Goal: Transaction & Acquisition: Purchase product/service

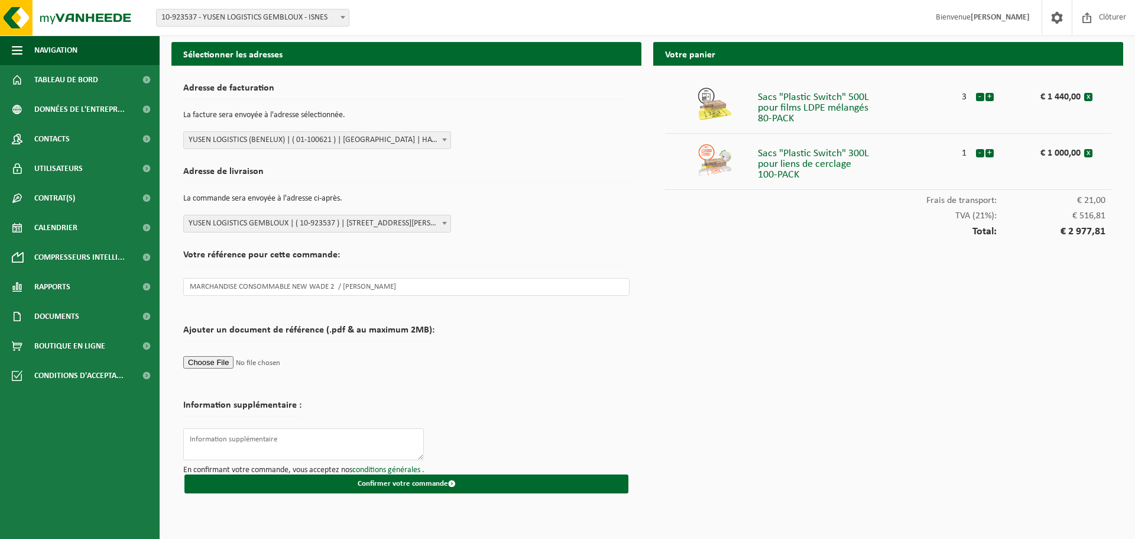
select select "845"
select select "131025"
click at [210, 359] on input "file" at bounding box center [308, 362] width 251 height 18
click at [228, 437] on textarea at bounding box center [303, 444] width 241 height 32
drag, startPoint x: 381, startPoint y: 286, endPoint x: 172, endPoint y: 285, distance: 208.7
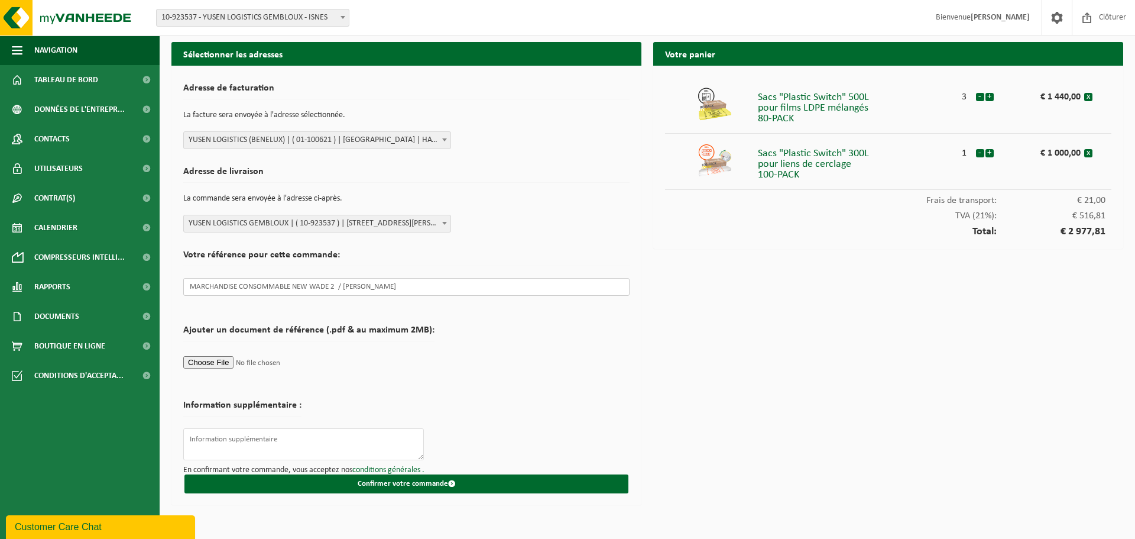
click at [172, 285] on div "Adresse de facturation La facture sera envoyée à l'adresse sélectionnée. Sélect…" at bounding box center [406, 285] width 470 height 439
click at [238, 438] on textarea at bounding box center [303, 444] width 241 height 32
paste textarea "MARCHANDISE CONSOMMABLE NEW WADE 2 / [PERSON_NAME]"
type textarea "MARCHANDISE CONSOMMABLE NEW WADE 2 / [PERSON_NAME]"
click at [394, 286] on input "MARCHANDISE CONSOMMABLE NEW WADE 2 / [PERSON_NAME]" at bounding box center [406, 287] width 446 height 18
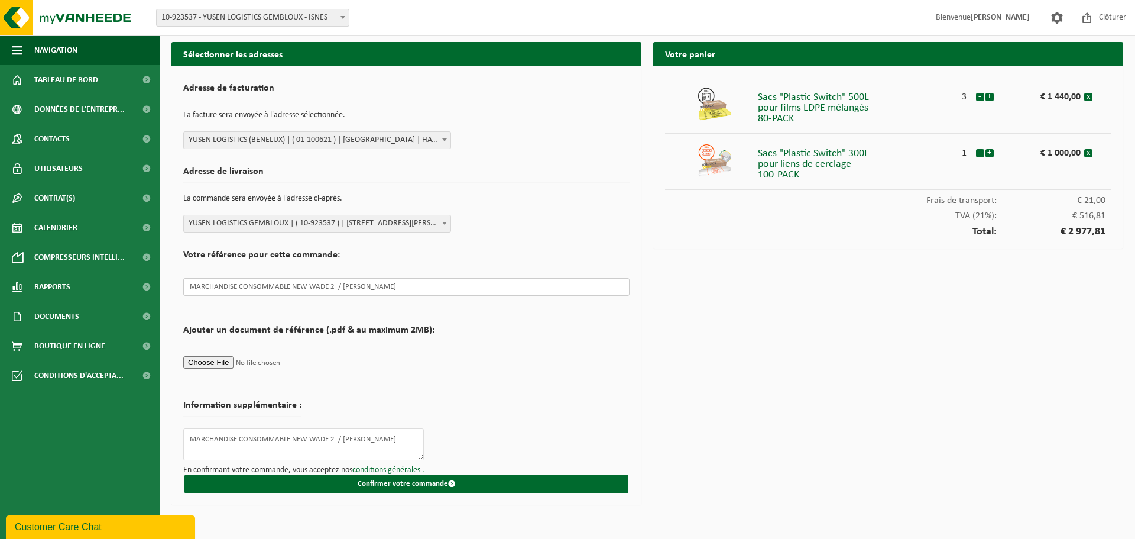
click at [290, 287] on input "MARCHANDISE CONSOMMABLE NEW WADE 2 / [PERSON_NAME]" at bounding box center [406, 287] width 446 height 18
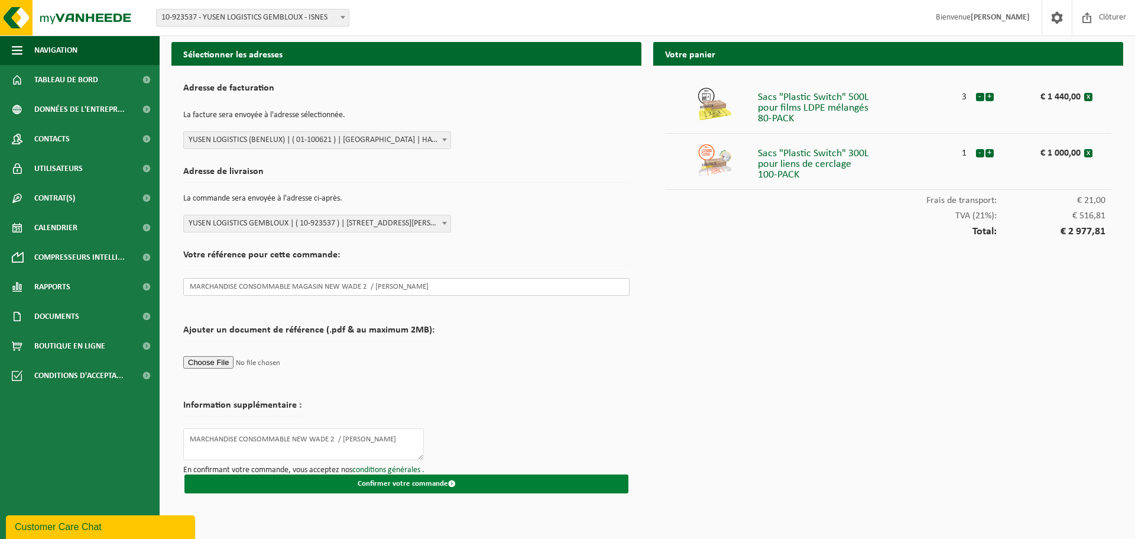
type input "MARCHANDISE CONSOMMABLE MAGASIN NEW WADE 2 / [PERSON_NAME]"
click at [393, 481] on button "Confirmer votre commande" at bounding box center [406, 483] width 444 height 19
